Goal: Information Seeking & Learning: Learn about a topic

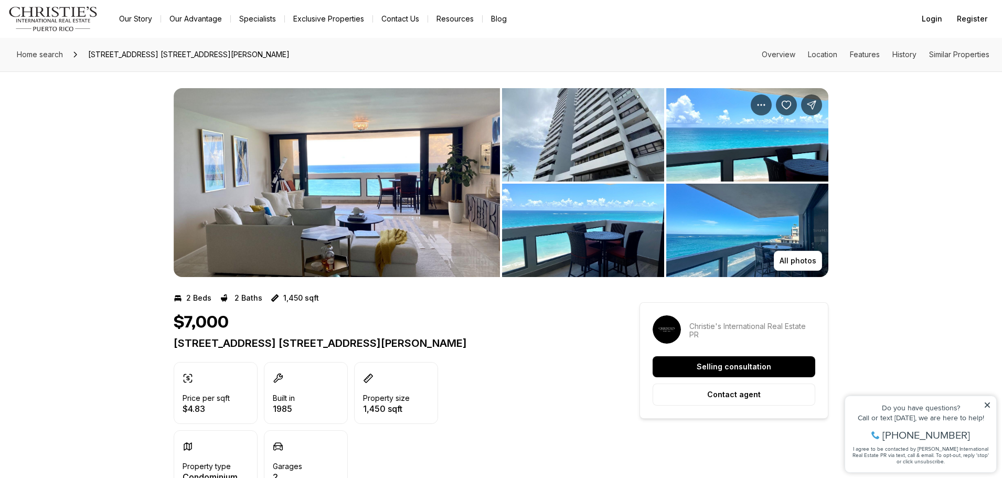
click at [359, 201] on img "View image gallery" at bounding box center [337, 182] width 326 height 189
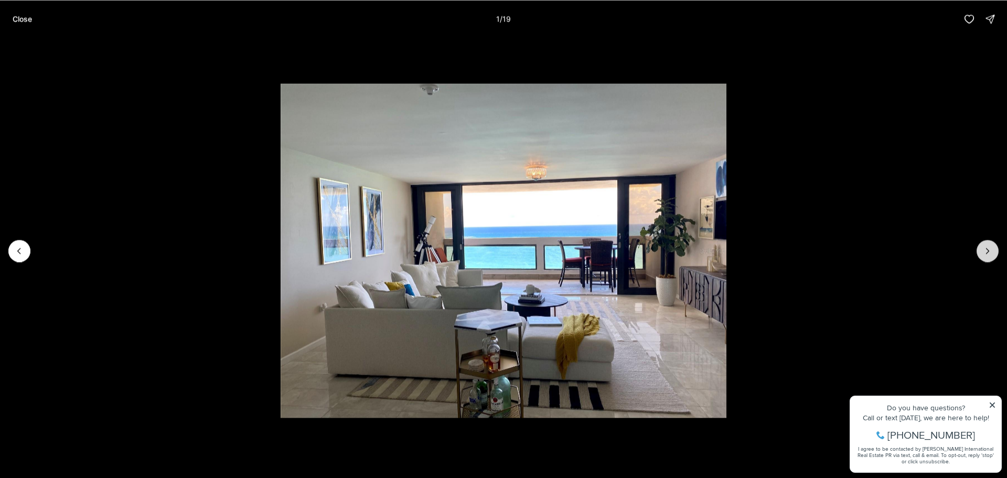
click at [983, 244] on button "Next slide" at bounding box center [987, 251] width 22 height 22
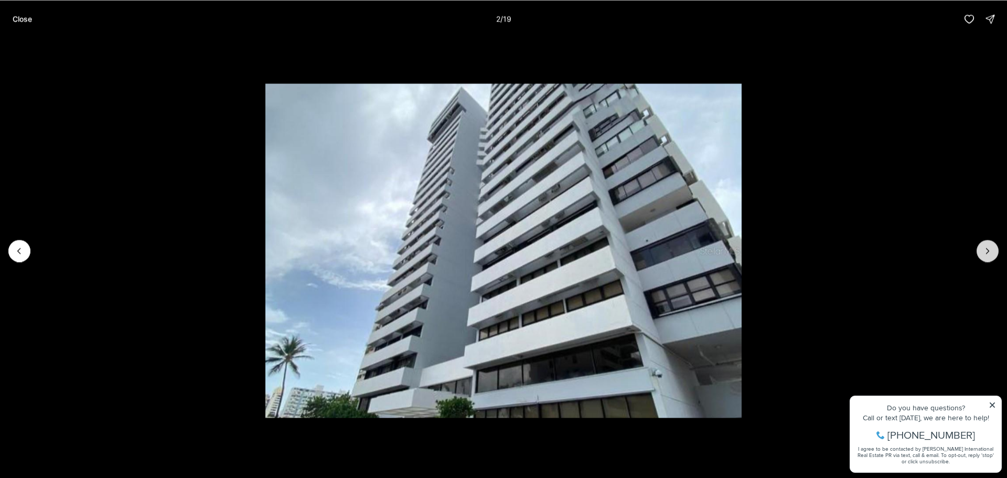
click at [983, 244] on button "Next slide" at bounding box center [987, 251] width 22 height 22
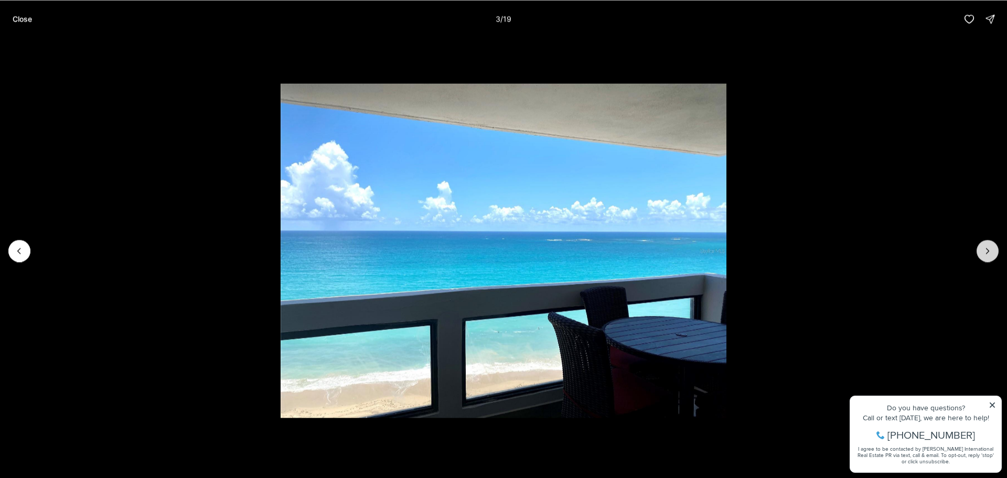
click at [983, 244] on button "Next slide" at bounding box center [987, 251] width 22 height 22
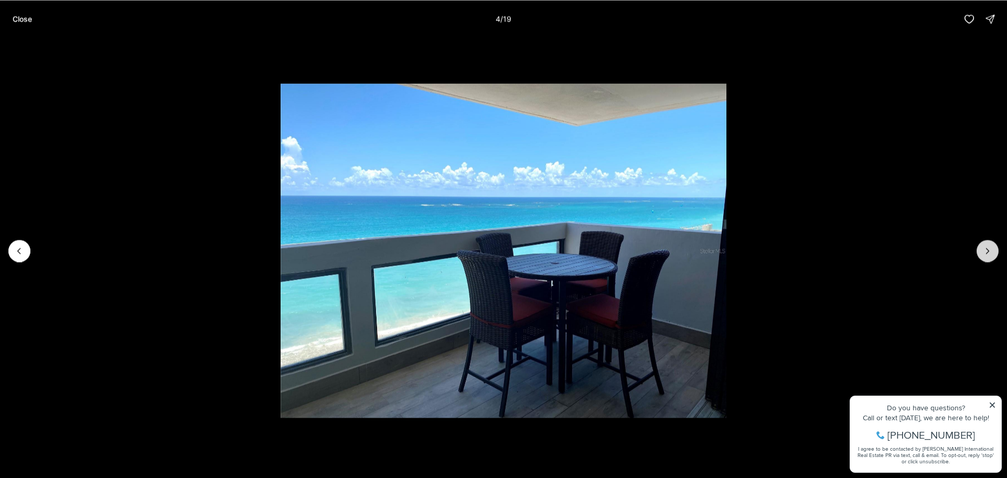
click at [983, 244] on button "Next slide" at bounding box center [987, 251] width 22 height 22
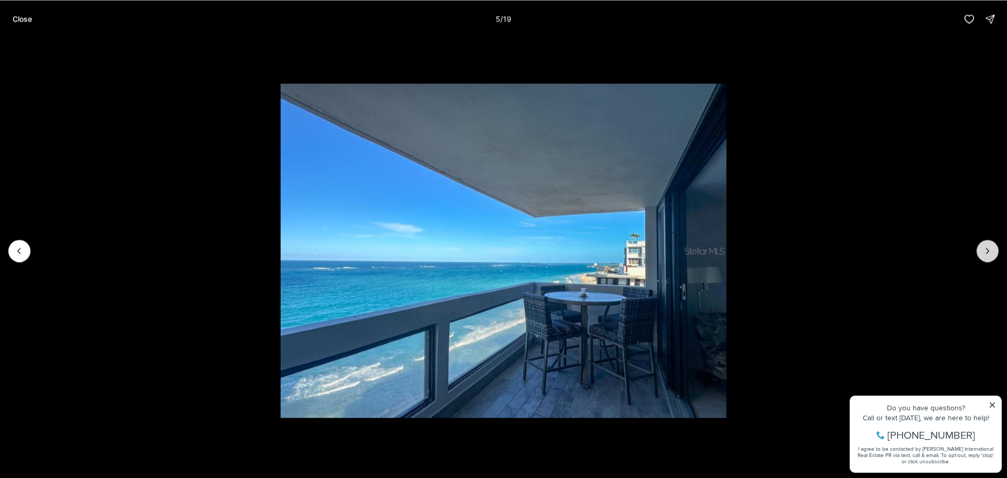
click at [983, 244] on button "Next slide" at bounding box center [987, 251] width 22 height 22
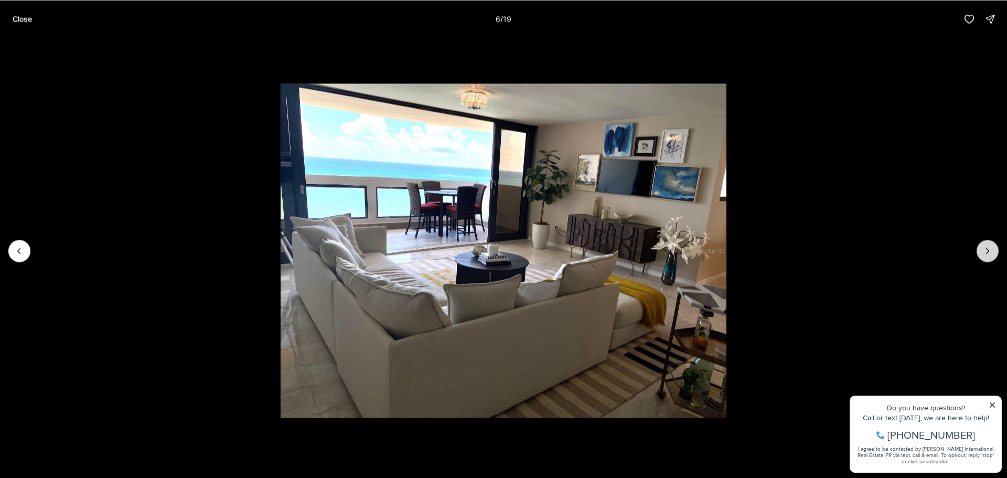
click at [983, 244] on button "Next slide" at bounding box center [987, 251] width 22 height 22
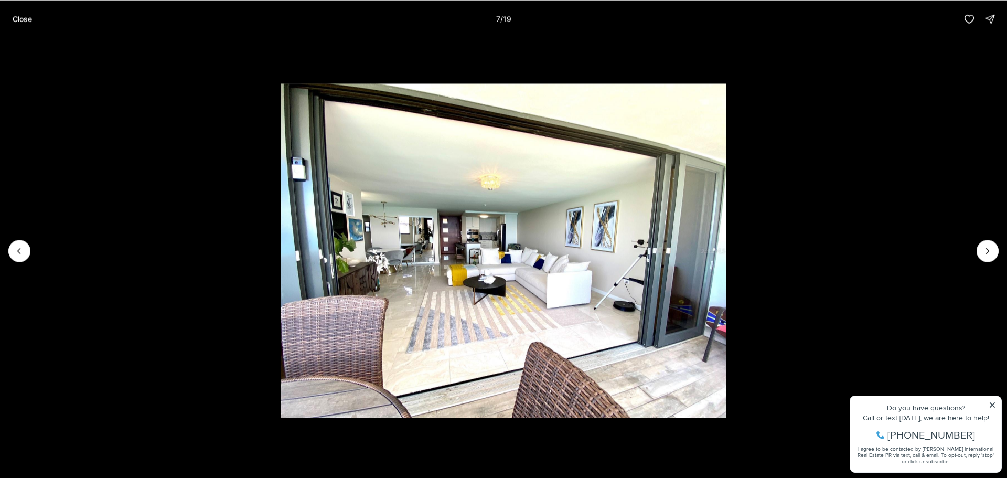
click at [977, 244] on li "7 of 19" at bounding box center [503, 250] width 1007 height 425
click at [985, 249] on icon "Next slide" at bounding box center [987, 250] width 10 height 10
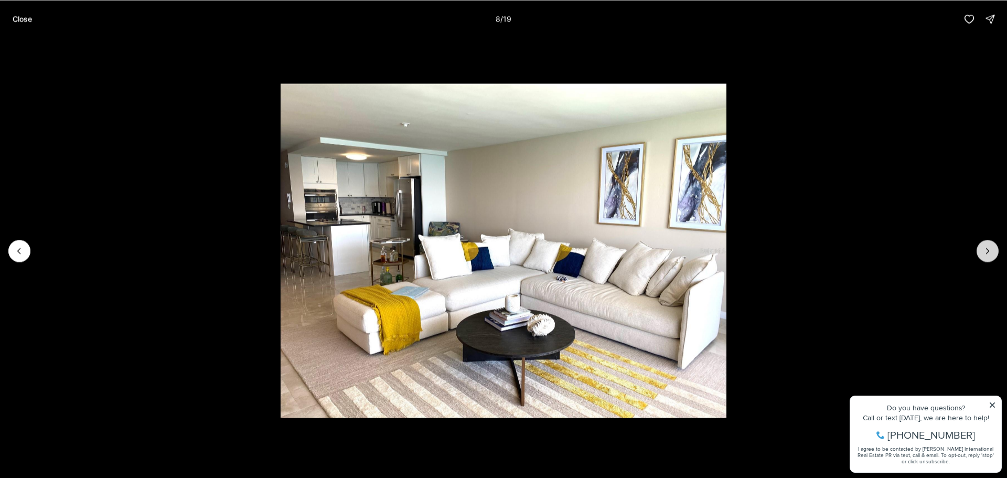
click at [985, 249] on icon "Next slide" at bounding box center [987, 250] width 10 height 10
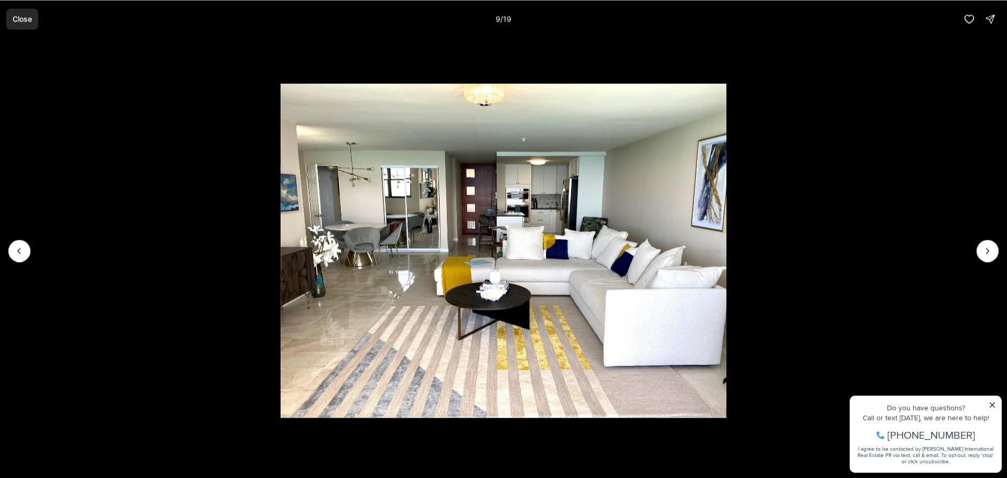
click at [28, 19] on p "Close" at bounding box center [22, 19] width 19 height 8
